Goal: Entertainment & Leisure: Consume media (video, audio)

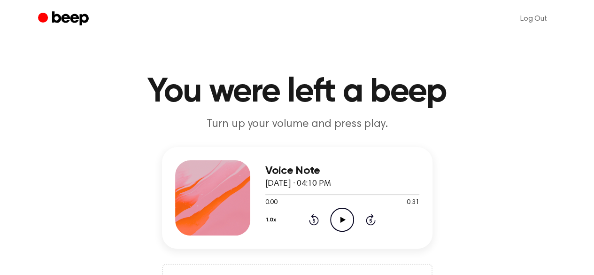
click at [338, 220] on icon "Play Audio" at bounding box center [342, 219] width 24 height 24
click at [339, 215] on icon "Play Audio" at bounding box center [342, 219] width 24 height 24
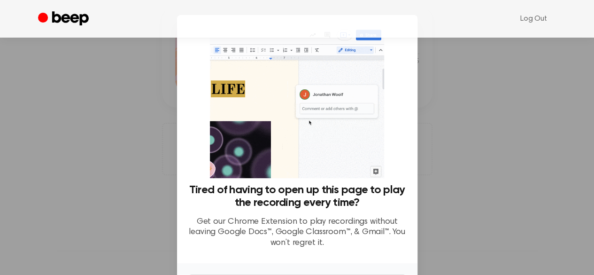
scroll to position [64, 0]
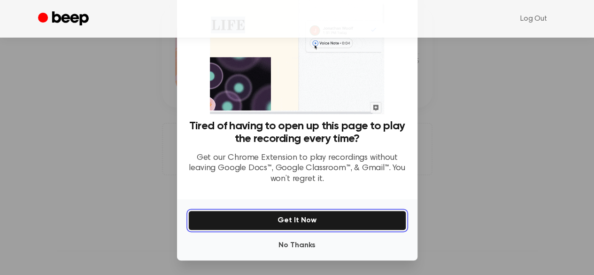
click at [323, 222] on button "Get It Now" at bounding box center [297, 220] width 218 height 20
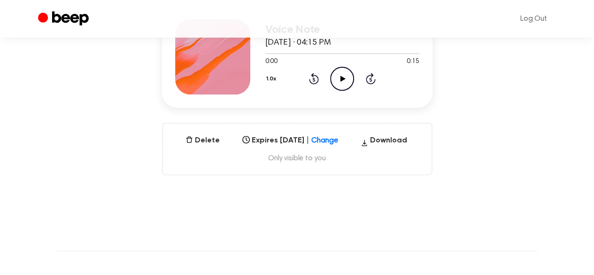
click at [346, 80] on icon "Play Audio" at bounding box center [342, 79] width 24 height 24
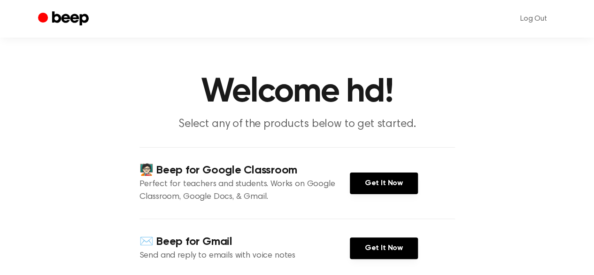
scroll to position [141, 0]
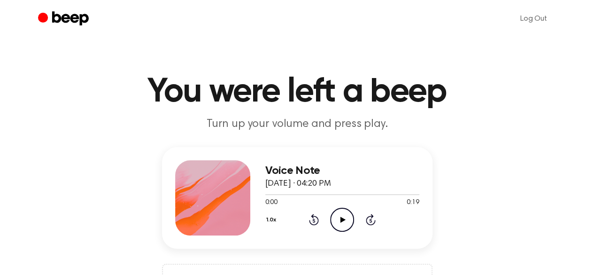
click at [333, 215] on icon "Play Audio" at bounding box center [342, 219] width 24 height 24
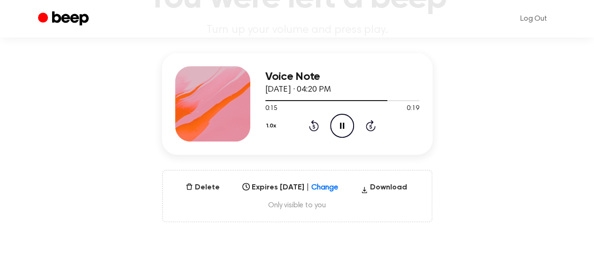
scroll to position [47, 0]
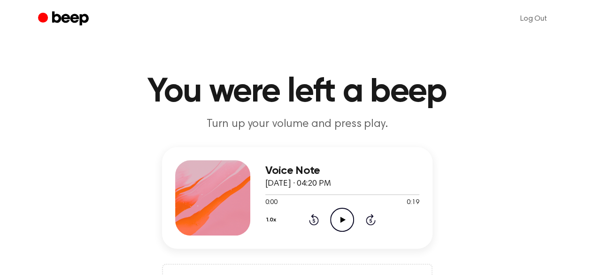
click at [224, 22] on ul "Log Out" at bounding box center [328, 19] width 458 height 23
click at [346, 222] on icon "Play Audio" at bounding box center [342, 219] width 24 height 24
